Goal: Transaction & Acquisition: Purchase product/service

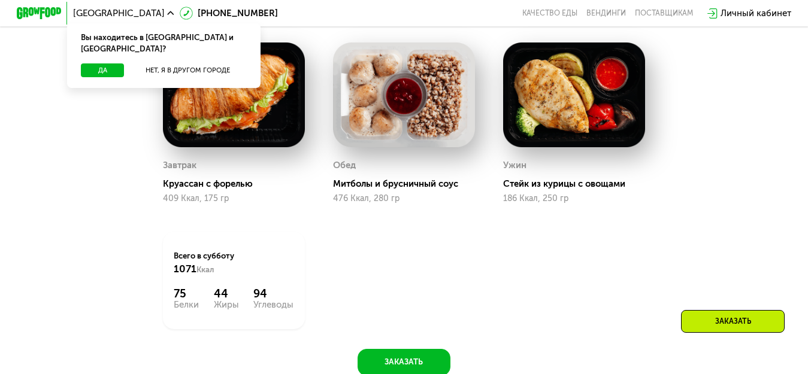
scroll to position [479, 0]
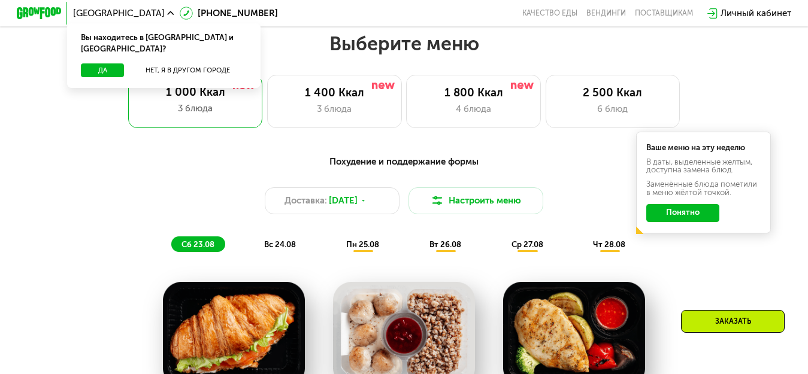
click at [367, 249] on span "пн 25.08" at bounding box center [362, 244] width 33 height 9
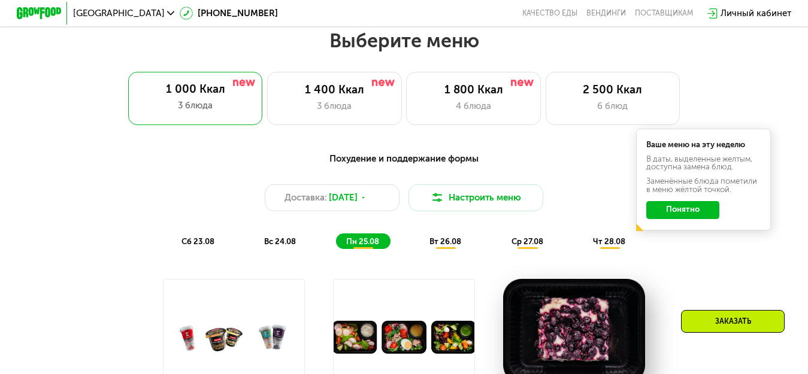
scroll to position [0, 0]
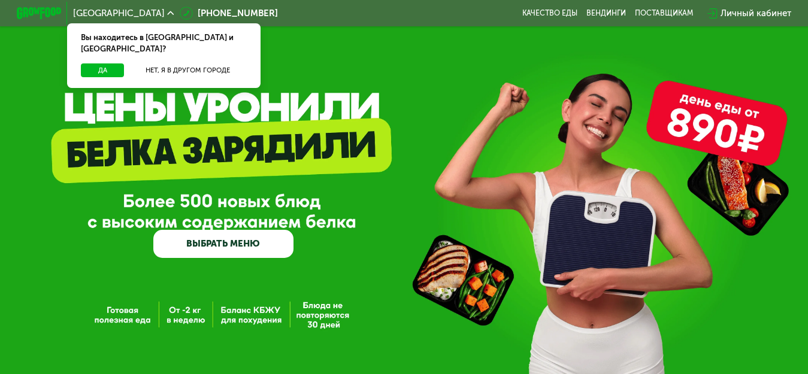
click at [277, 243] on link "ВЫБРАТЬ МЕНЮ" at bounding box center [223, 244] width 140 height 28
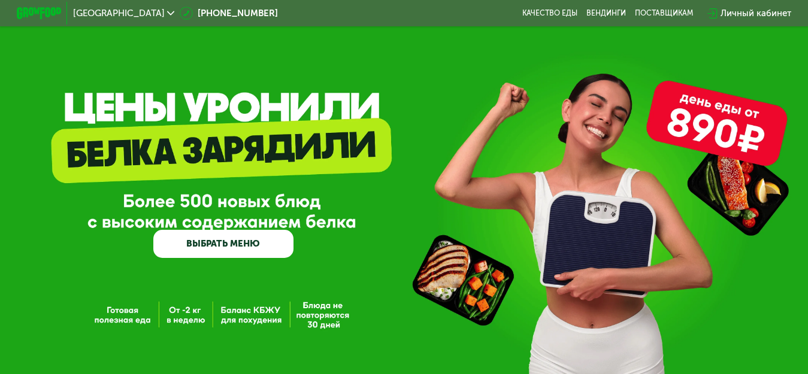
scroll to position [60, 0]
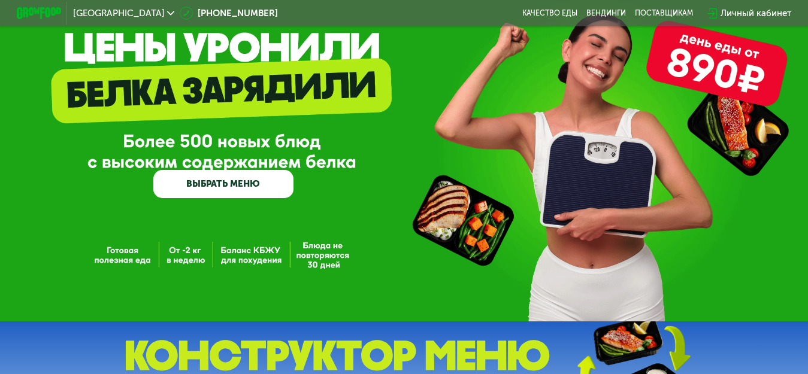
click at [246, 190] on link "ВЫБРАТЬ МЕНЮ" at bounding box center [223, 184] width 140 height 28
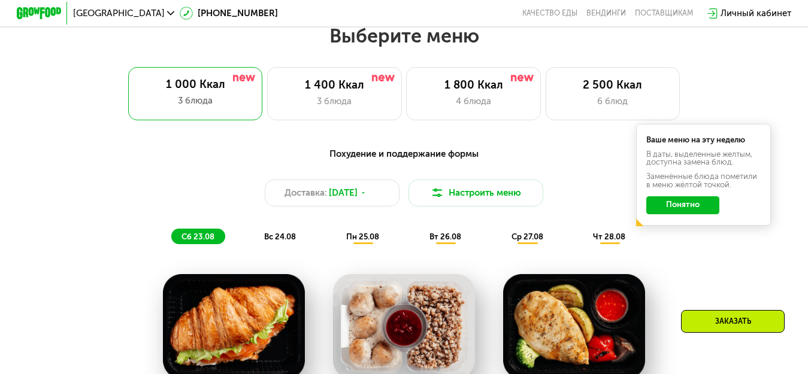
scroll to position [489, 0]
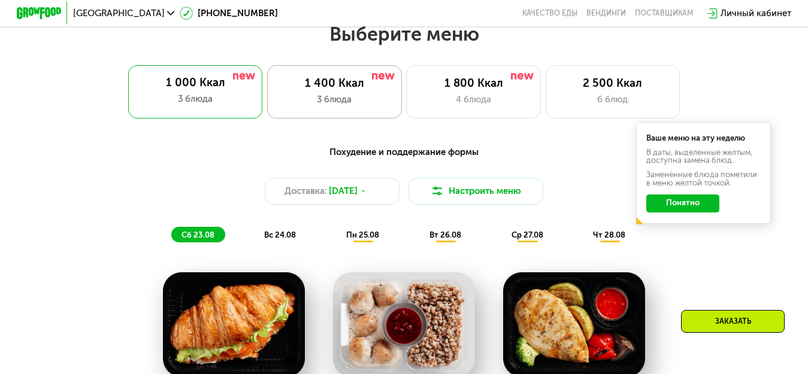
click at [406, 97] on div "1 400 Ккал 3 блюда" at bounding box center [473, 92] width 135 height 54
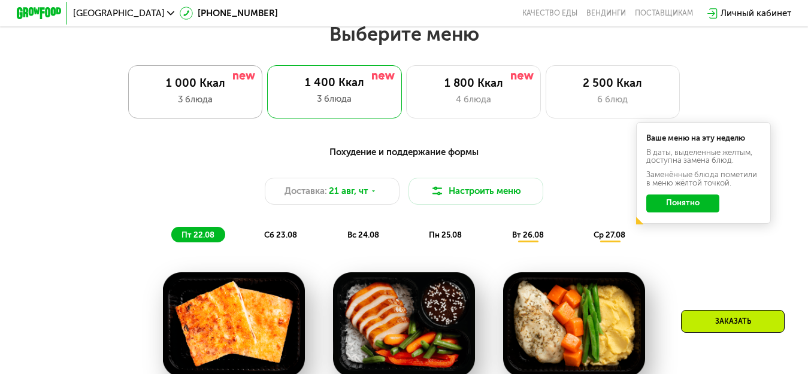
click at [208, 106] on div "3 блюда" at bounding box center [195, 99] width 111 height 13
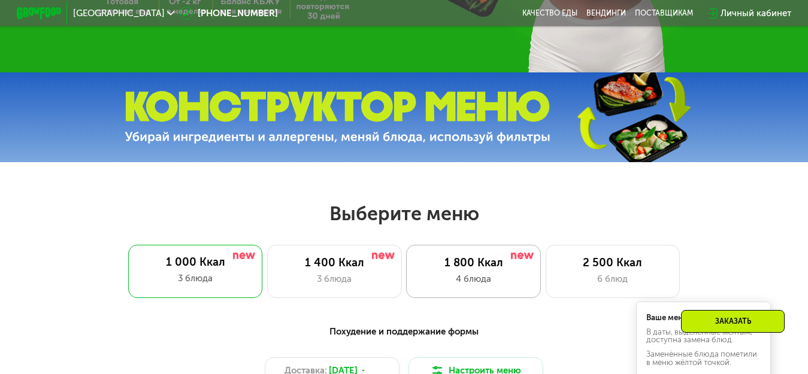
scroll to position [429, 0]
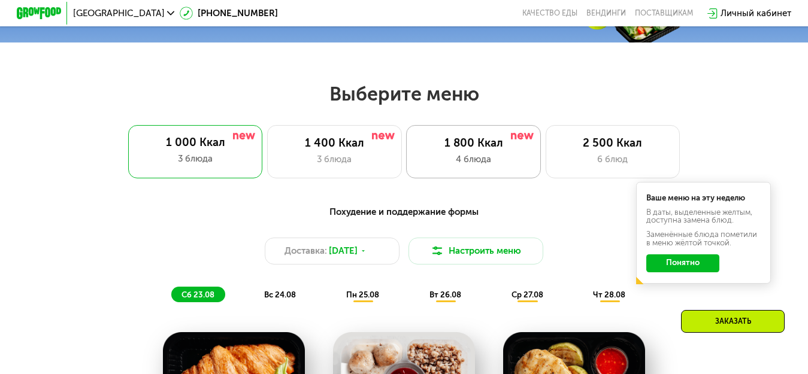
click at [498, 157] on div "4 блюда" at bounding box center [473, 159] width 111 height 13
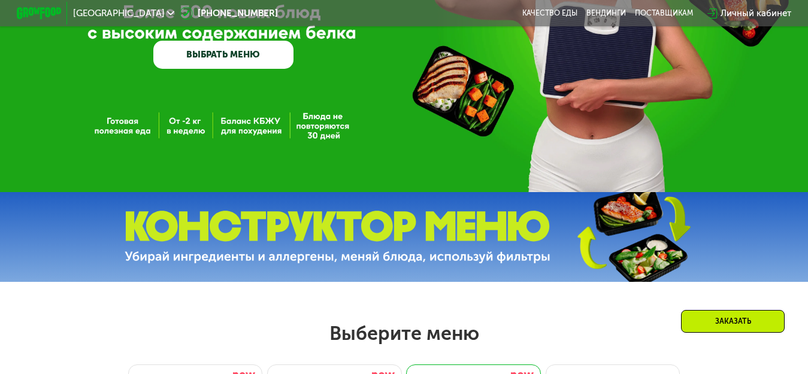
scroll to position [489, 0]
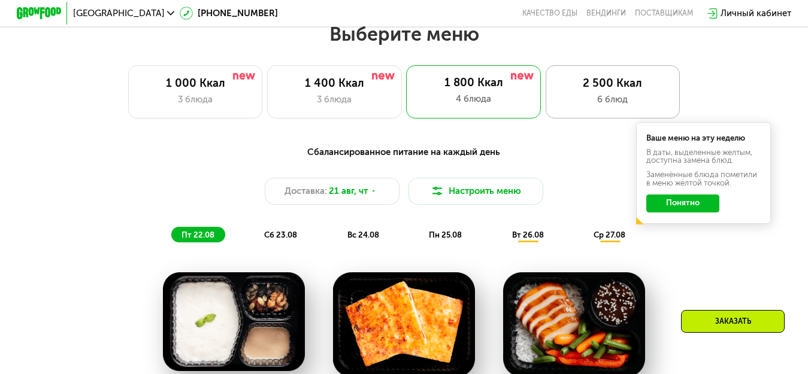
click at [601, 106] on div "6 блюд" at bounding box center [612, 99] width 111 height 13
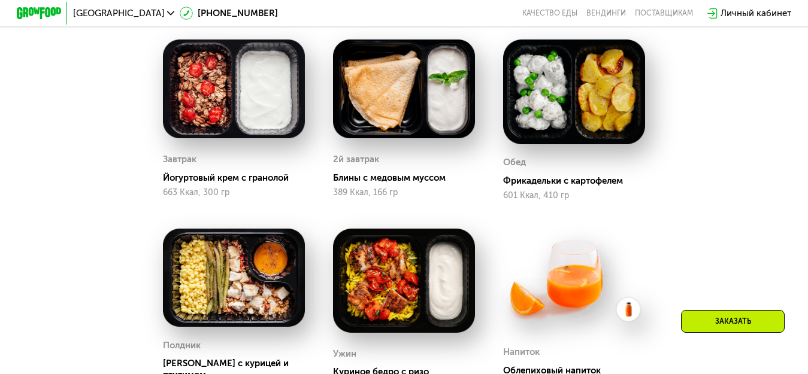
scroll to position [0, 0]
